Goal: Information Seeking & Learning: Learn about a topic

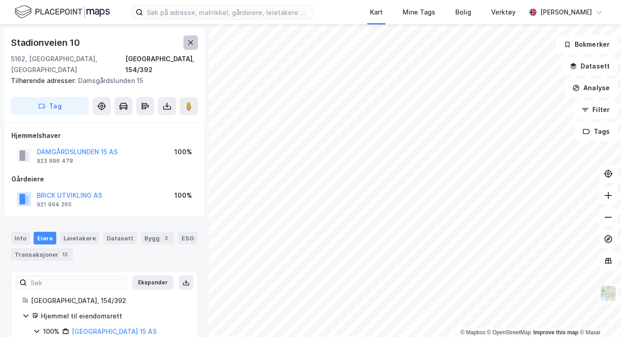
click at [191, 42] on icon at bounding box center [191, 42] width 5 height 5
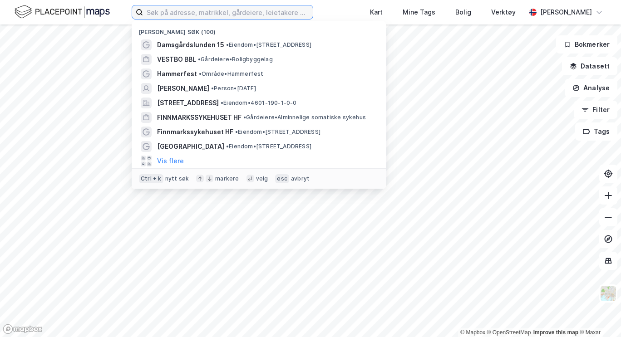
click at [212, 19] on label at bounding box center [223, 12] width 182 height 15
click at [212, 19] on input at bounding box center [228, 12] width 170 height 14
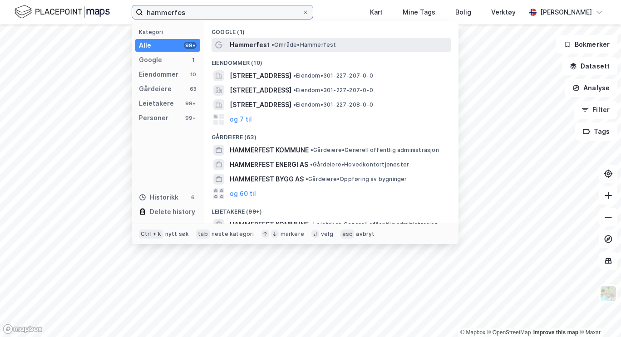
type input "hammerfes"
click at [274, 47] on span "•" at bounding box center [273, 44] width 3 height 7
